Goal: Communication & Community: Answer question/provide support

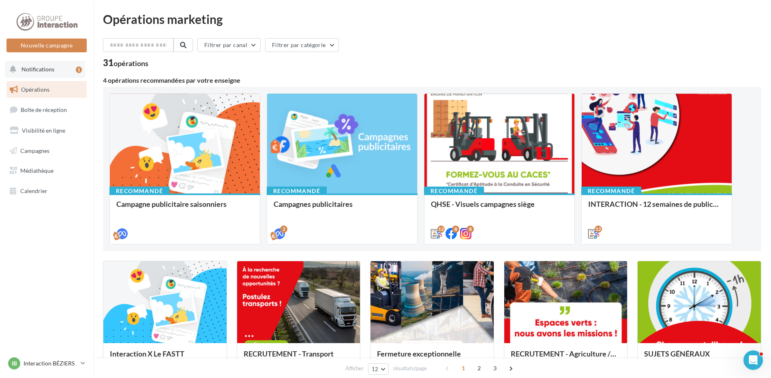
click at [28, 62] on button "Notifications 1" at bounding box center [45, 69] width 80 height 17
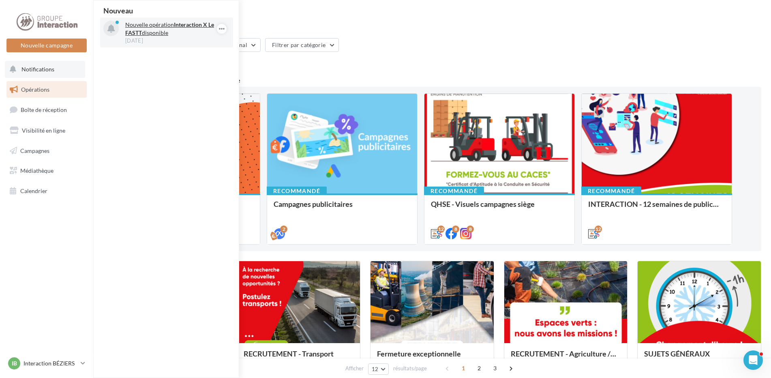
click at [136, 34] on strong "Interaction X Le FASTT" at bounding box center [169, 28] width 89 height 15
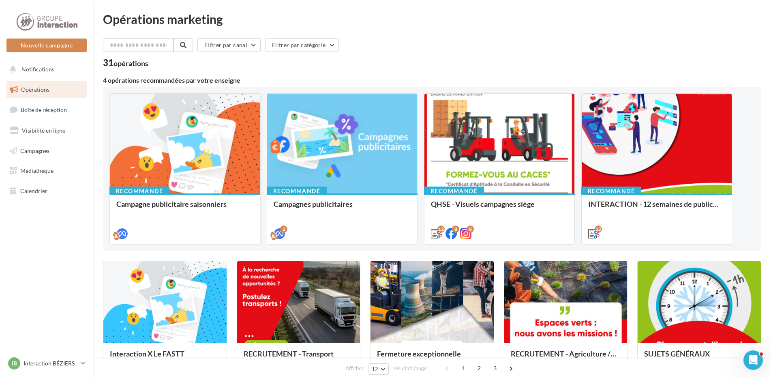
scroll to position [203, 0]
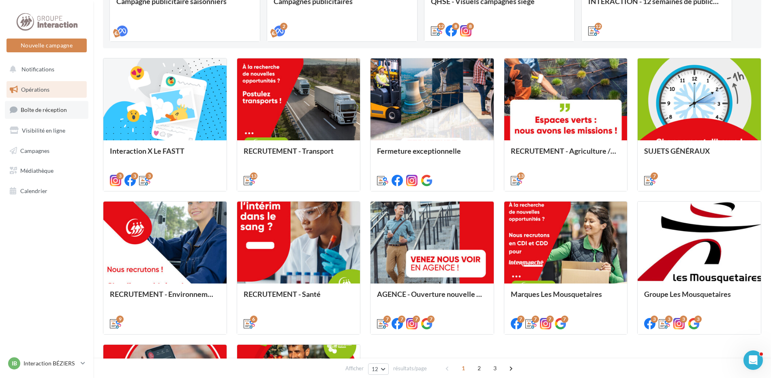
click at [36, 111] on span "Boîte de réception" at bounding box center [44, 109] width 46 height 7
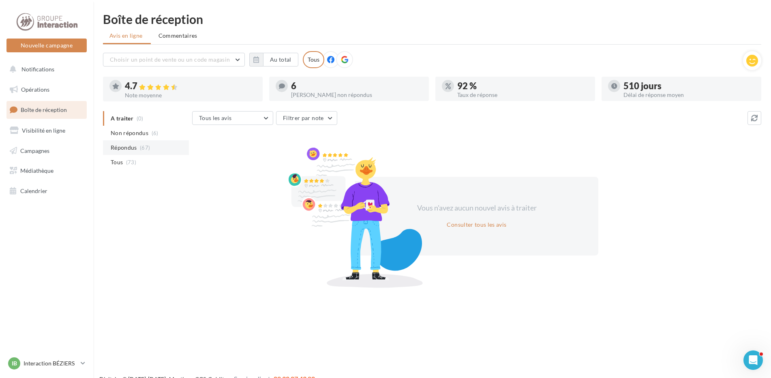
click at [132, 148] on span "Répondus" at bounding box center [124, 147] width 26 height 8
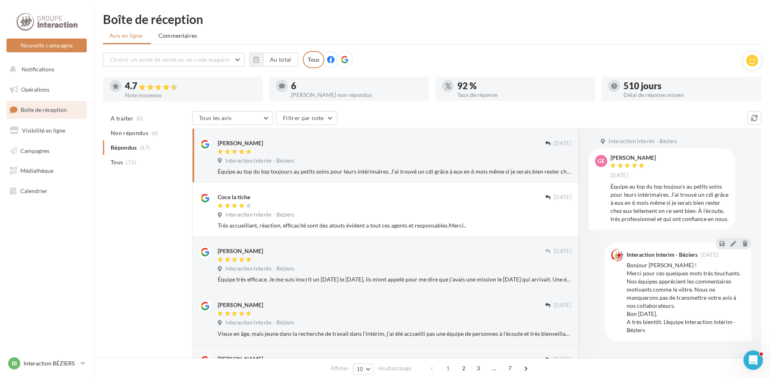
click at [272, 172] on div "Équipe au top du top toujours au petits soins pour leurs intérimaires. J’ai tro…" at bounding box center [395, 171] width 354 height 8
click at [480, 171] on div "Équipe au top du top toujours au petits soins pour leurs intérimaires. J’ai tro…" at bounding box center [395, 171] width 354 height 8
drag, startPoint x: 694, startPoint y: 212, endPoint x: 703, endPoint y: 213, distance: 9.1
click at [695, 212] on div "Équipe au top du top toujours au petits soins pour leurs intérimaires. J’ai tro…" at bounding box center [669, 202] width 118 height 41
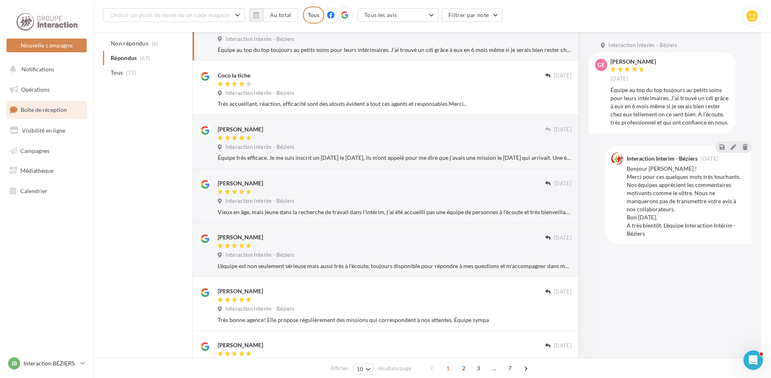
scroll to position [169, 0]
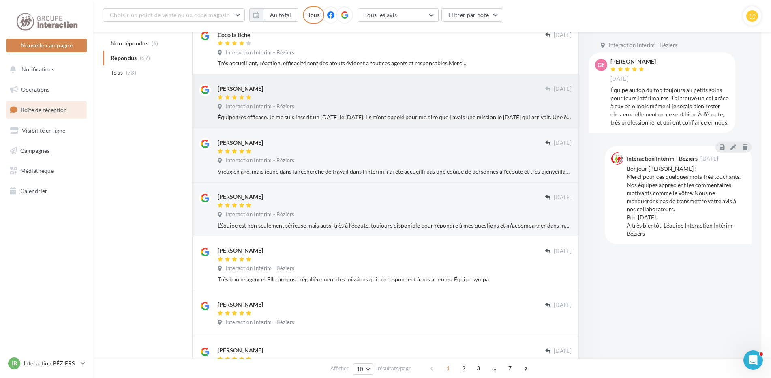
click at [303, 99] on div at bounding box center [381, 97] width 327 height 7
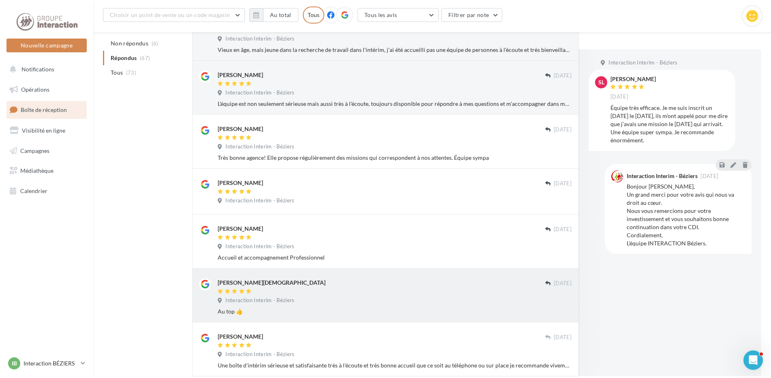
scroll to position [346, 0]
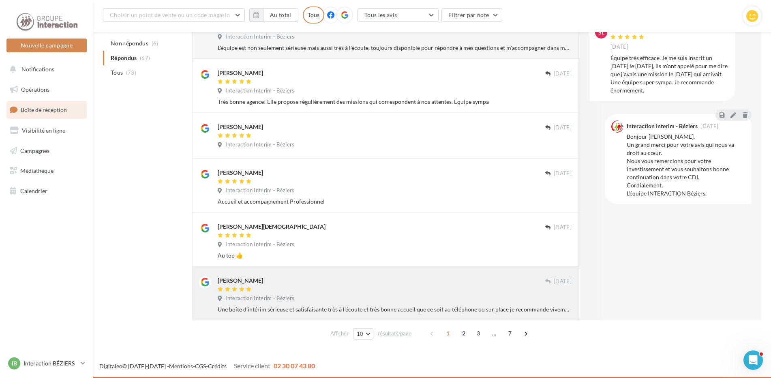
click at [340, 309] on div "Une boîte d'intérim sérieuse et satisfaisante très à l'écoute et très bonne acc…" at bounding box center [395, 309] width 354 height 8
